Goal: Download file/media

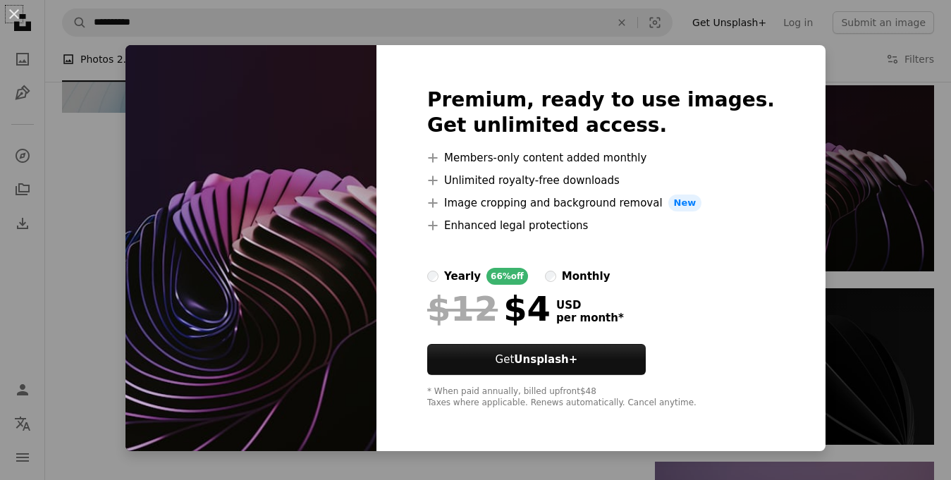
scroll to position [1446, 0]
click at [867, 110] on div "An X shape Premium, ready to use images. Get unlimited access. A plus sign Memb…" at bounding box center [475, 240] width 951 height 480
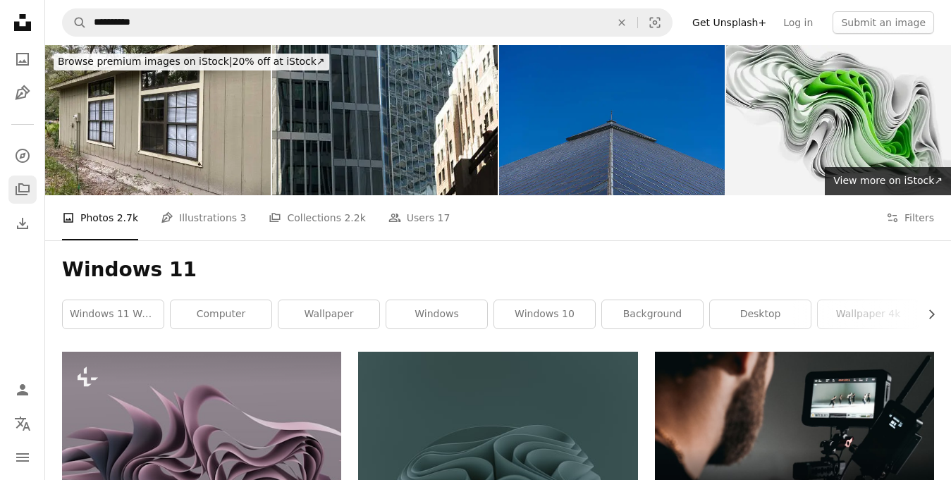
click at [28, 185] on icon "Collections" at bounding box center [23, 189] width 14 height 12
